Goal: Navigation & Orientation: Find specific page/section

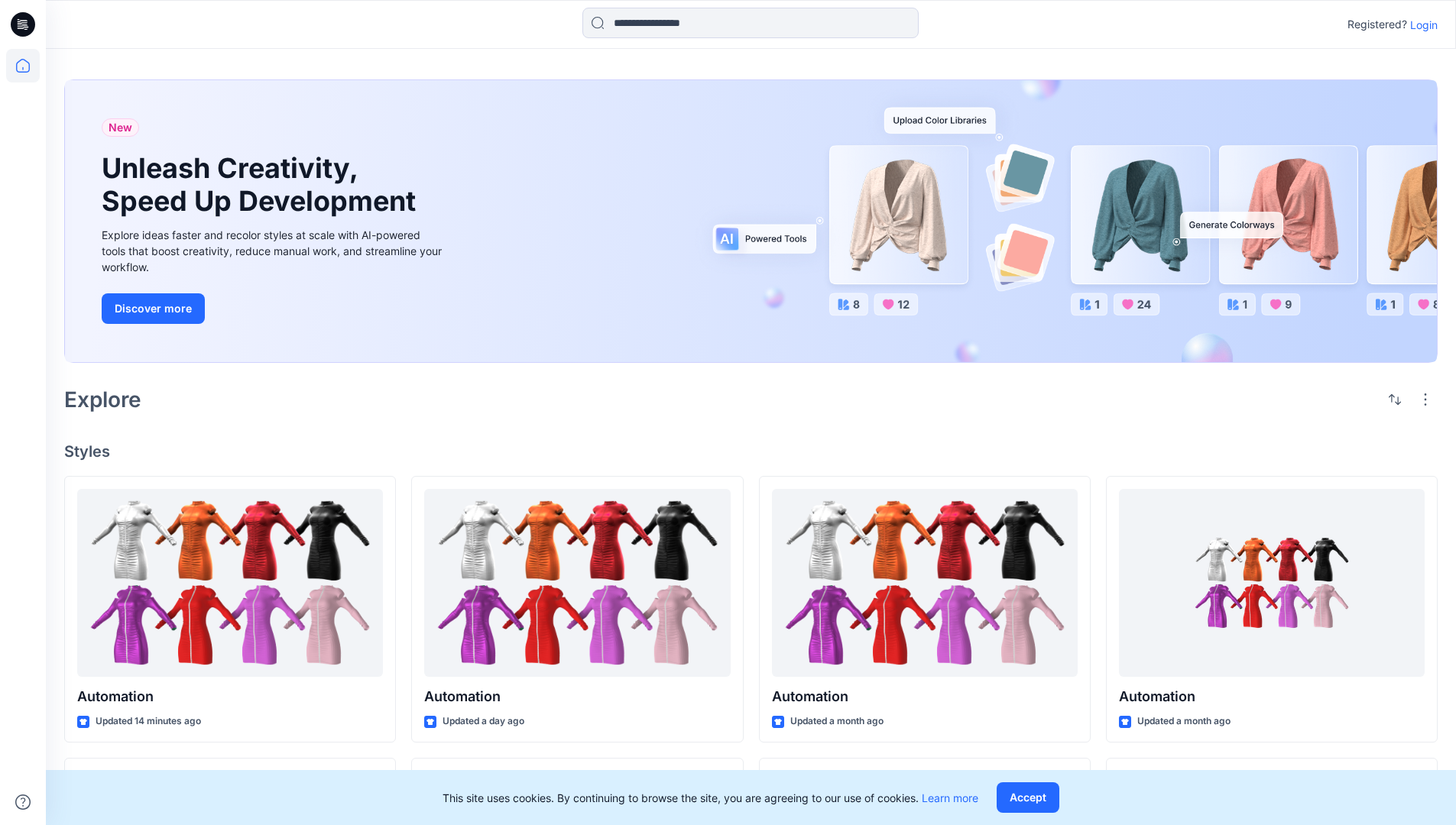
click at [1420, 25] on p "Login" at bounding box center [1424, 25] width 28 height 16
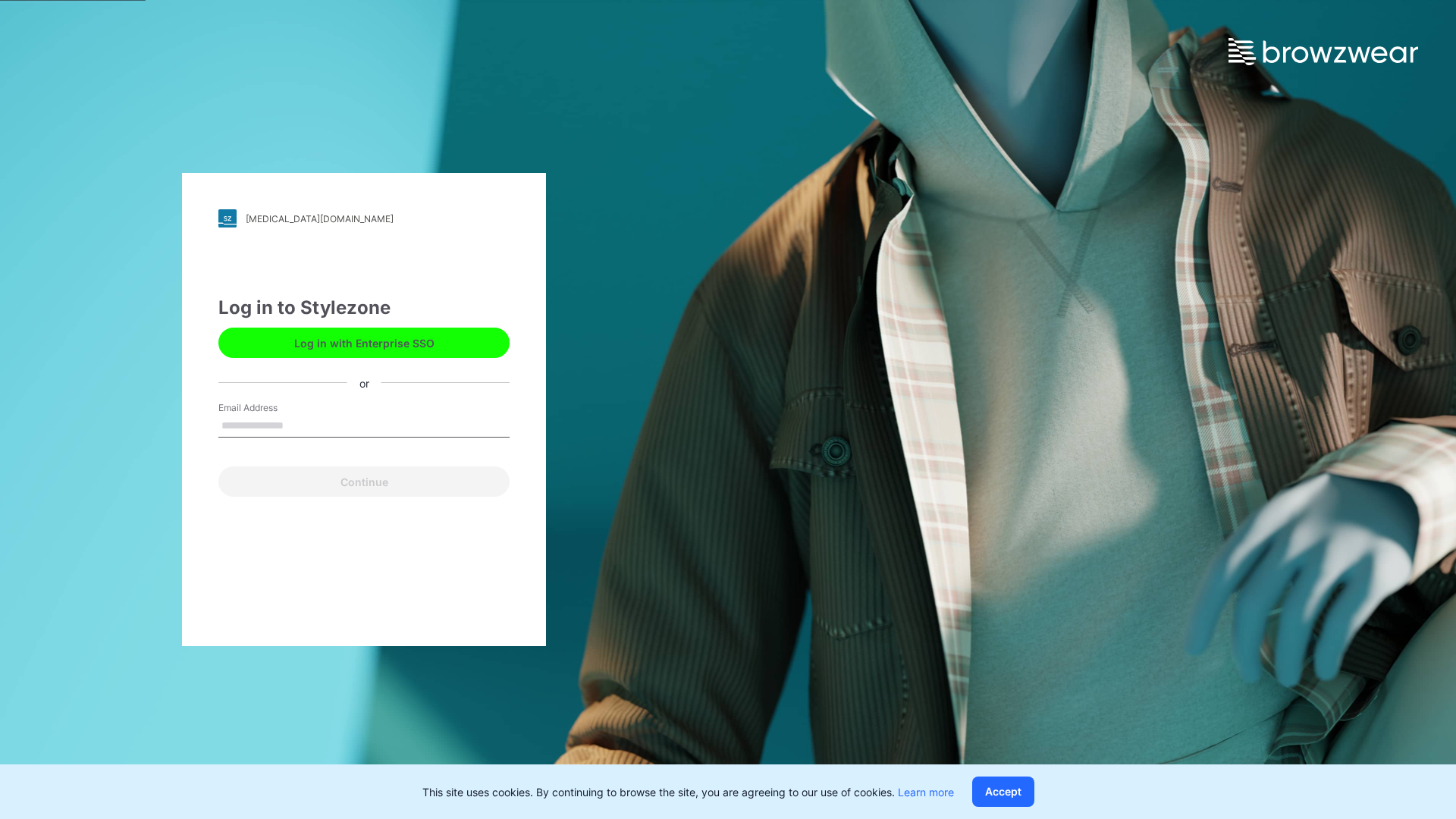
click at [300, 425] on input "Email Address" at bounding box center [364, 427] width 291 height 23
type input "**********"
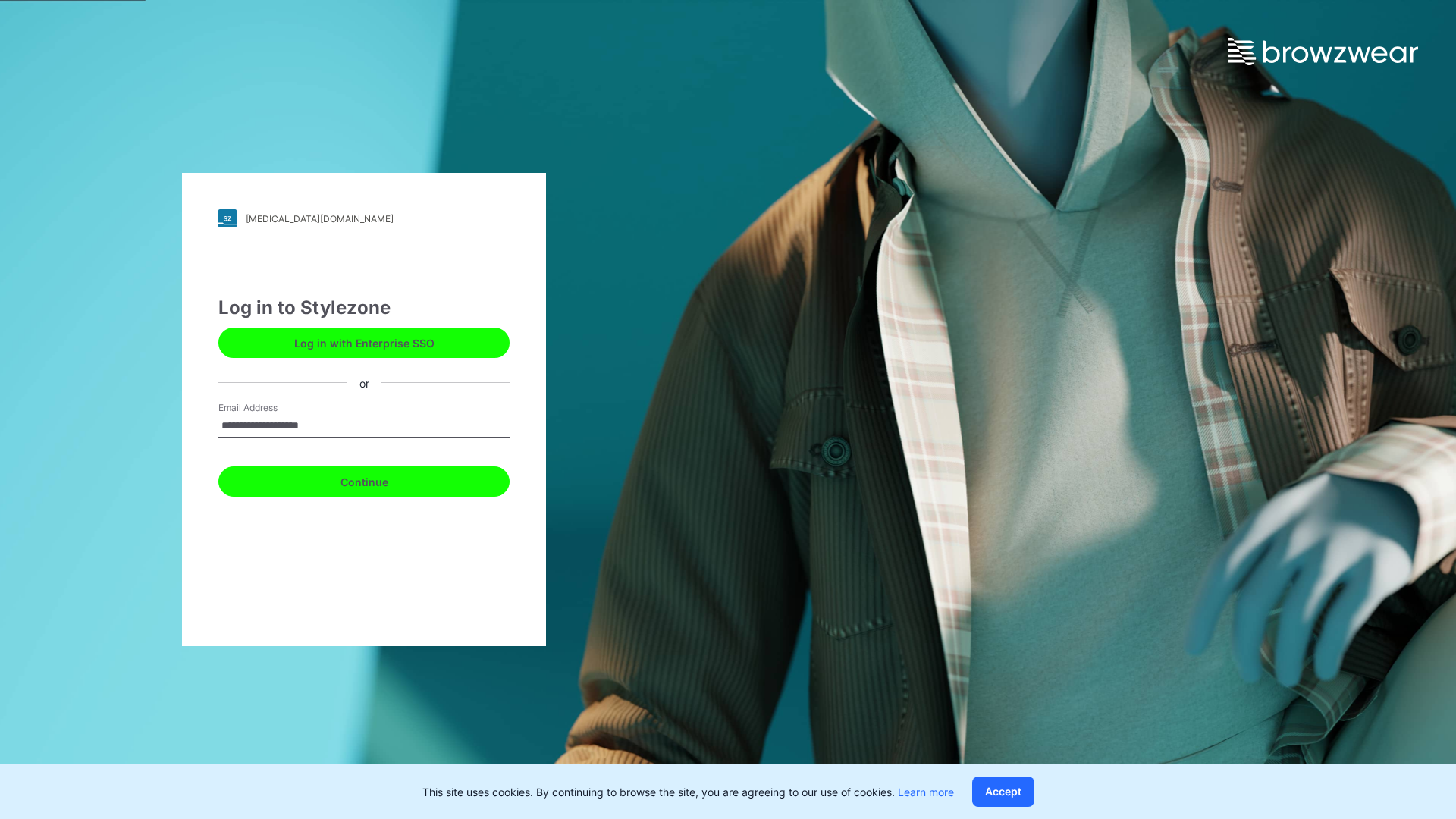
click at [381, 479] on button "Continue" at bounding box center [364, 481] width 291 height 30
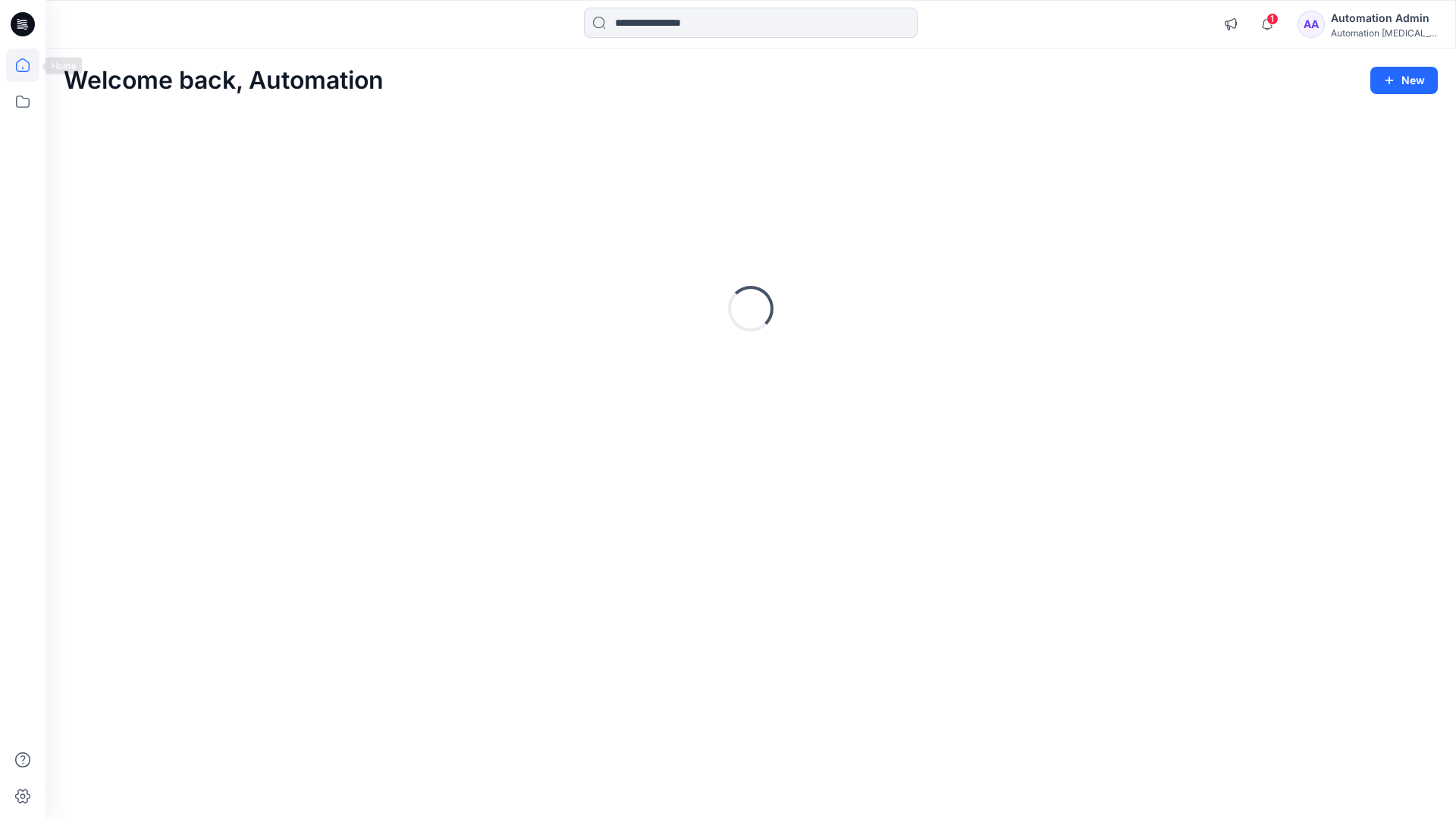
click at [28, 65] on icon at bounding box center [23, 65] width 14 height 14
click at [24, 98] on icon at bounding box center [23, 102] width 14 height 12
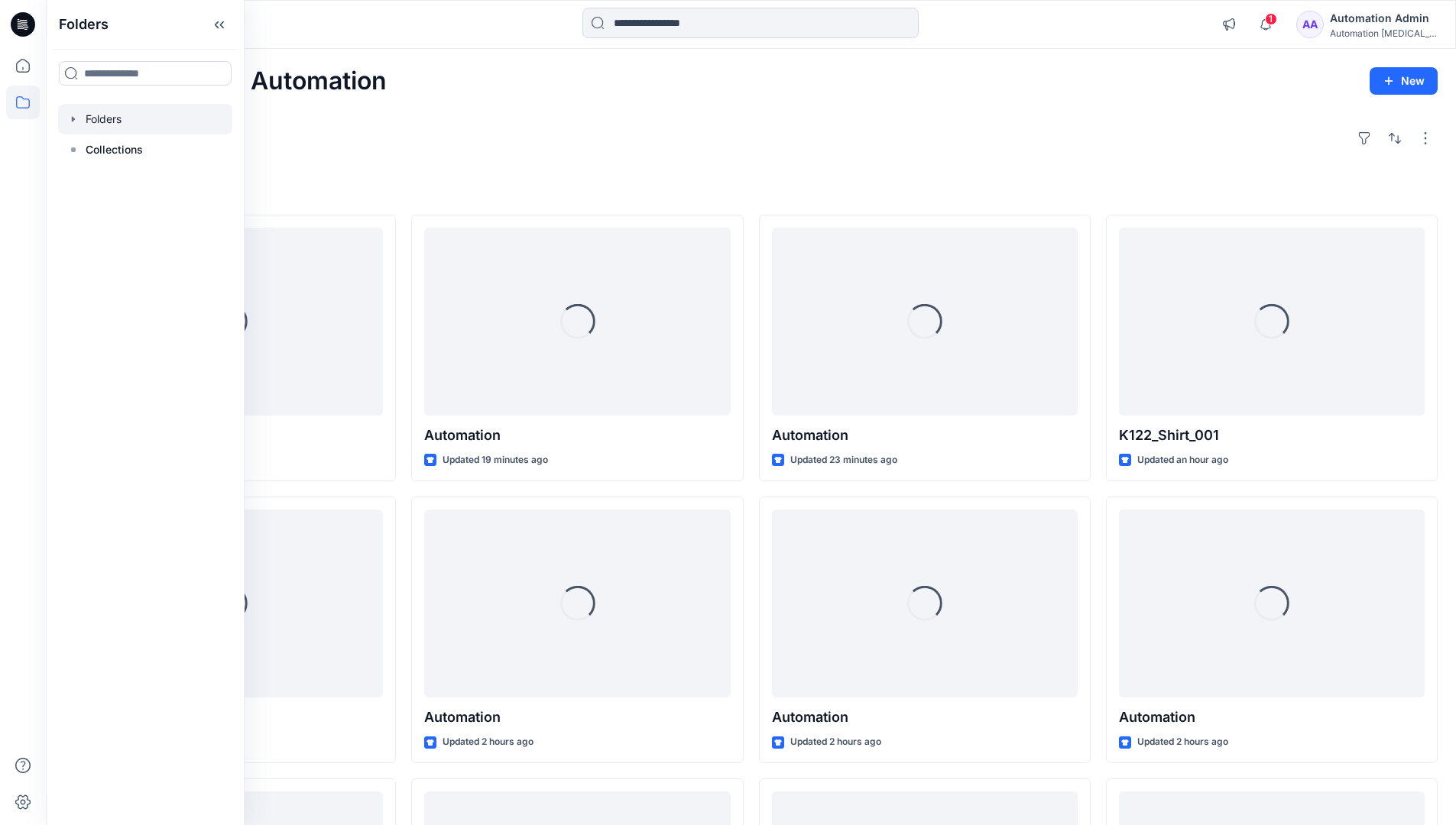
click at [111, 119] on div at bounding box center [145, 119] width 174 height 30
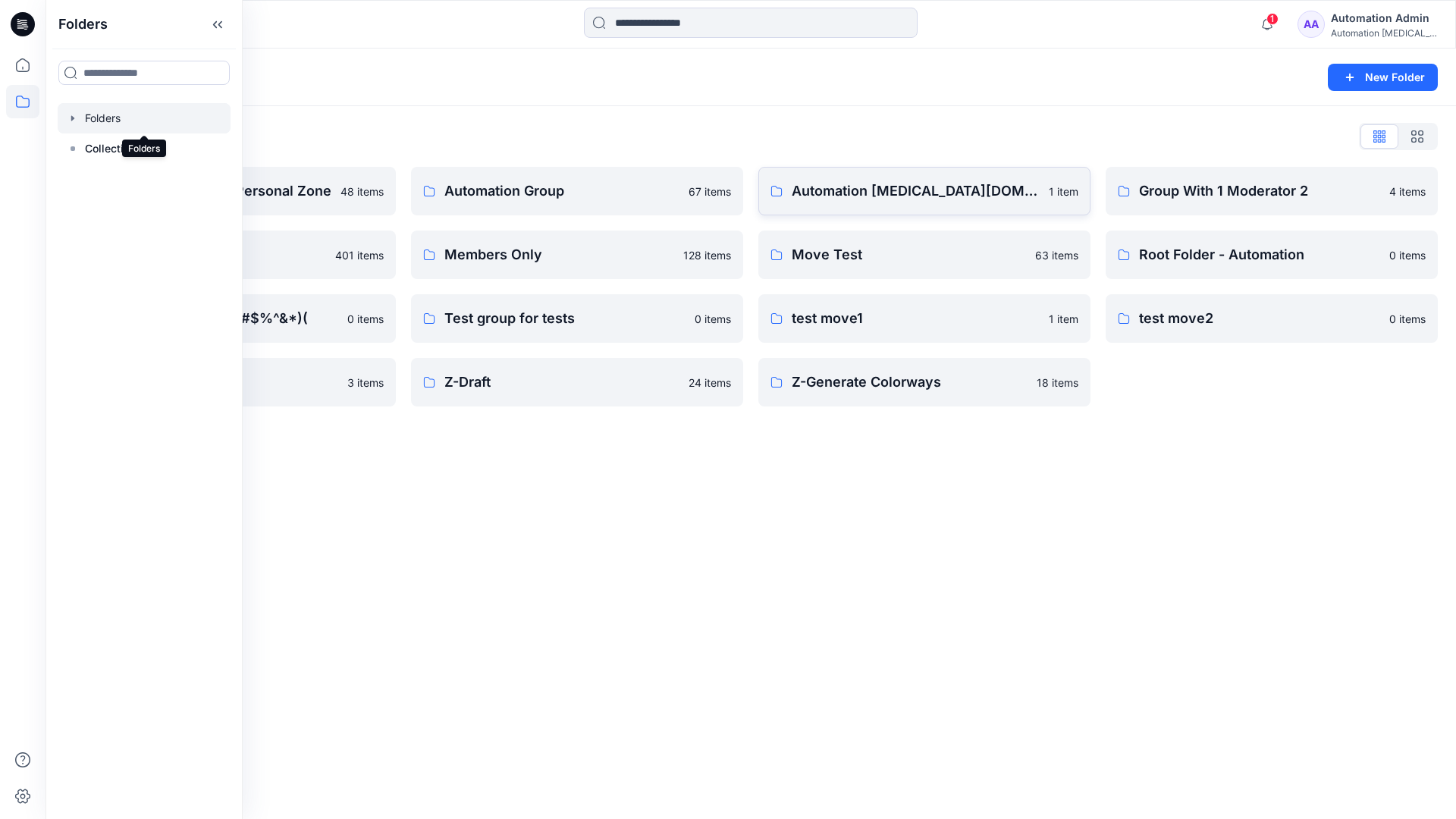
click at [870, 198] on p "Automation testim.io" at bounding box center [915, 191] width 248 height 21
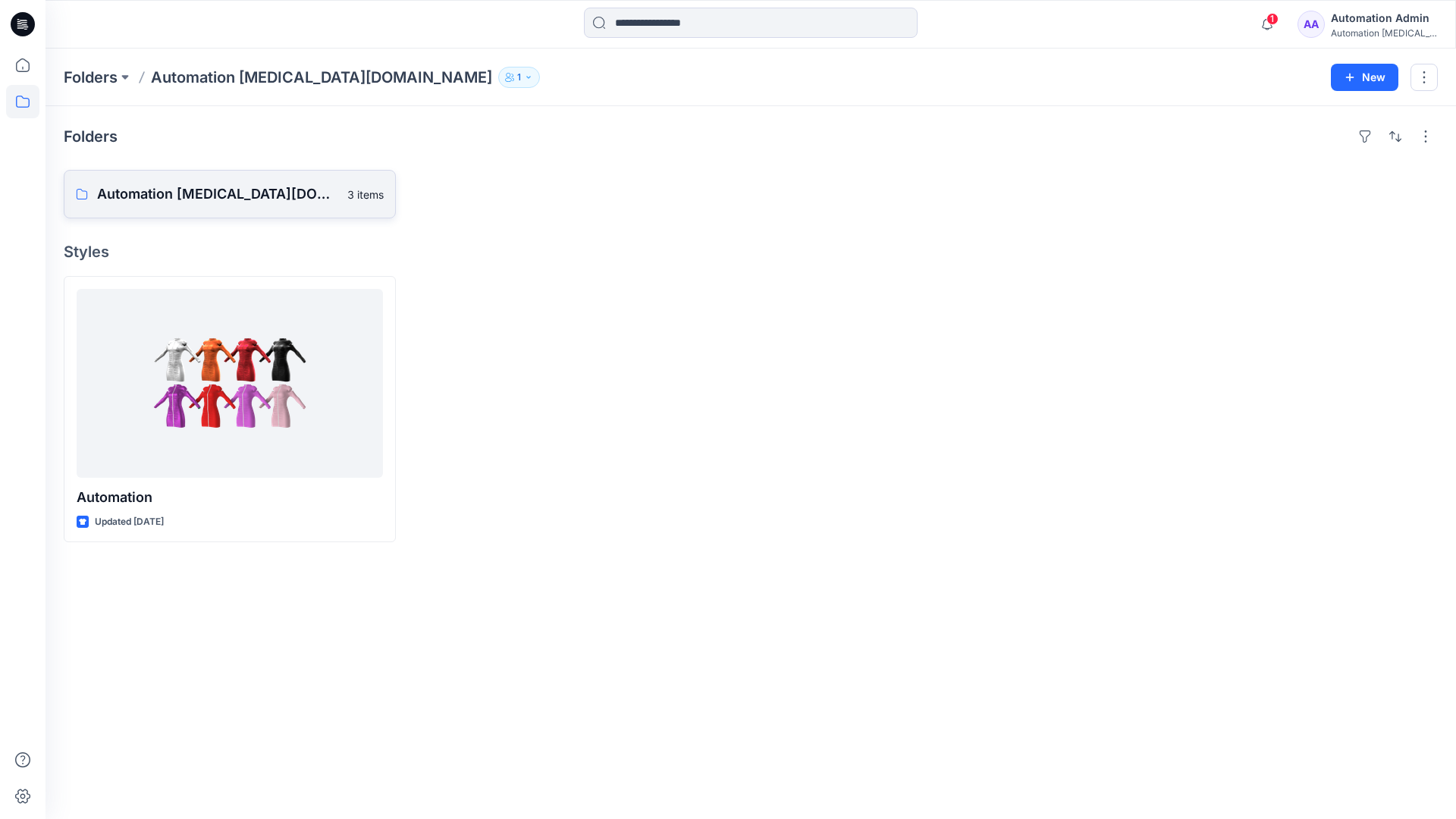
click at [214, 200] on p "Automation testim.io Board" at bounding box center [217, 194] width 241 height 21
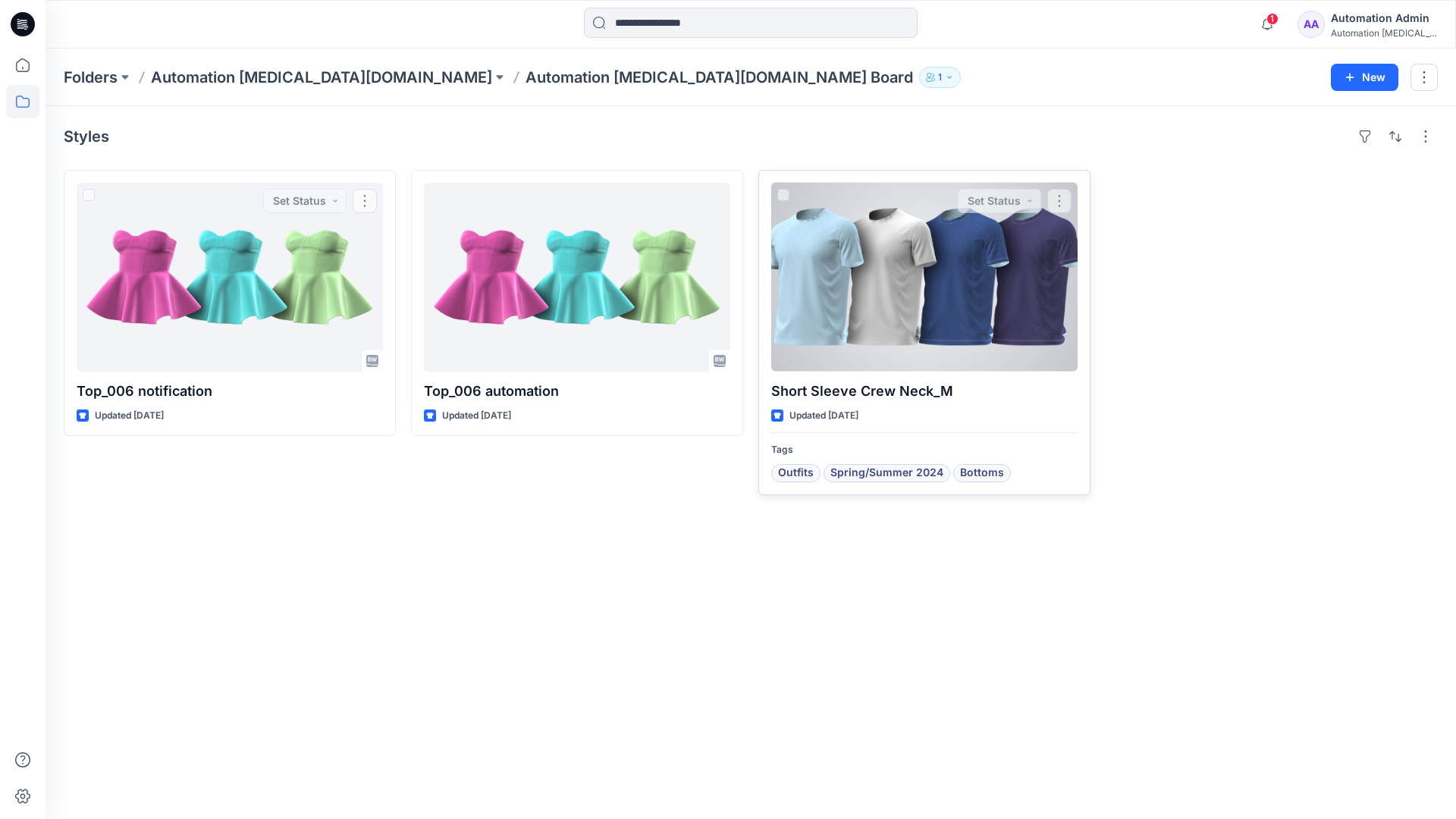
click at [868, 291] on div at bounding box center [924, 277] width 306 height 188
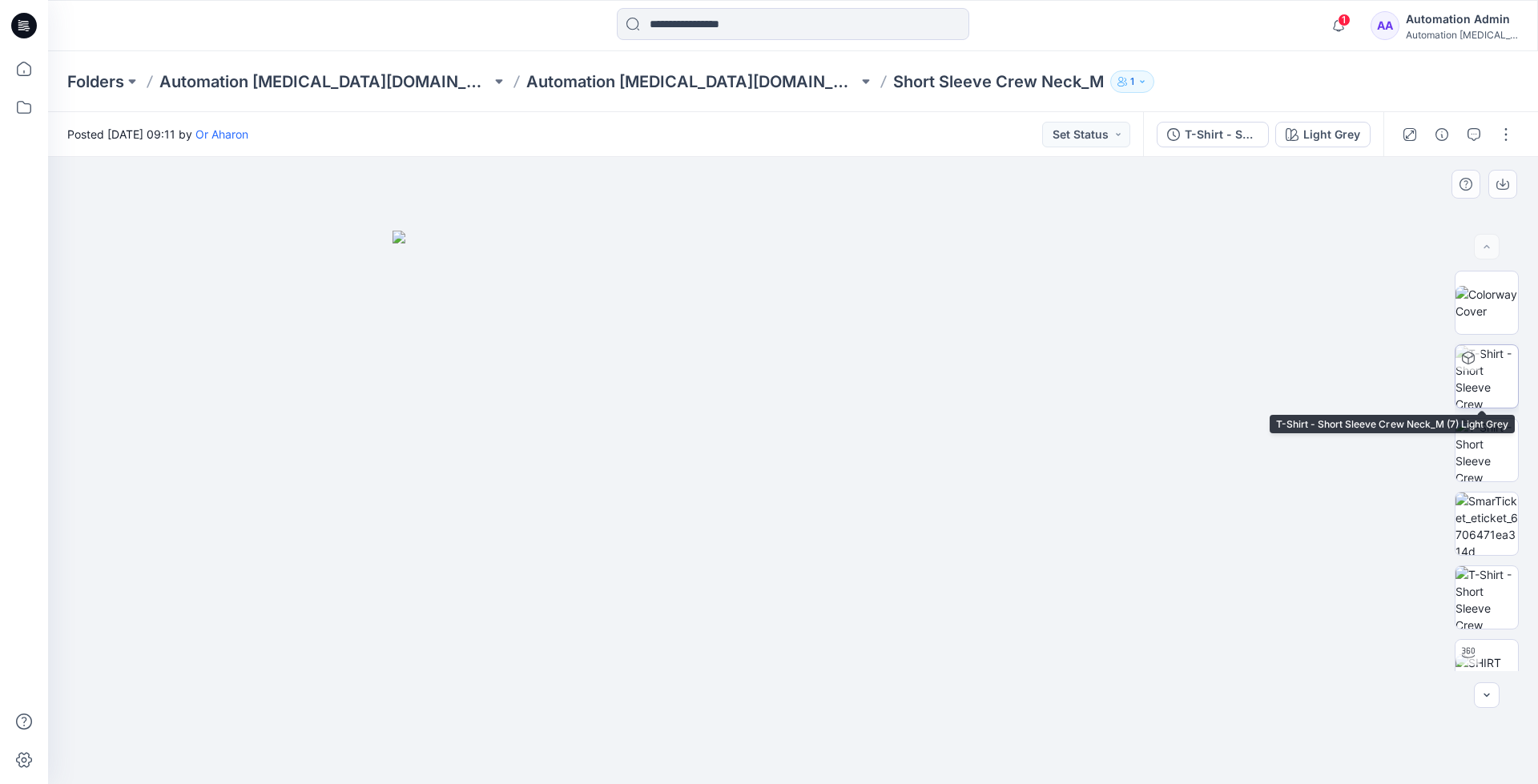
click at [1484, 379] on img at bounding box center [1487, 376] width 63 height 63
